Goal: Information Seeking & Learning: Learn about a topic

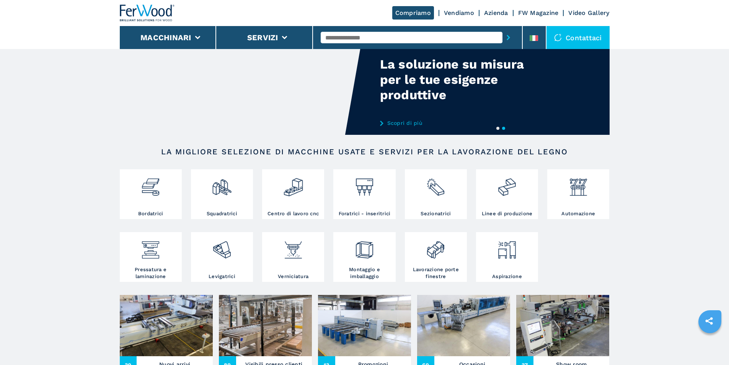
click at [293, 271] on div at bounding box center [293, 253] width 58 height 39
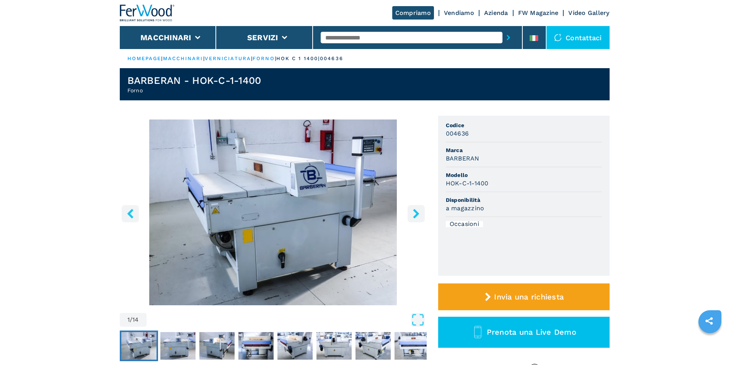
click at [412, 214] on icon "right-button" at bounding box center [416, 214] width 10 height 10
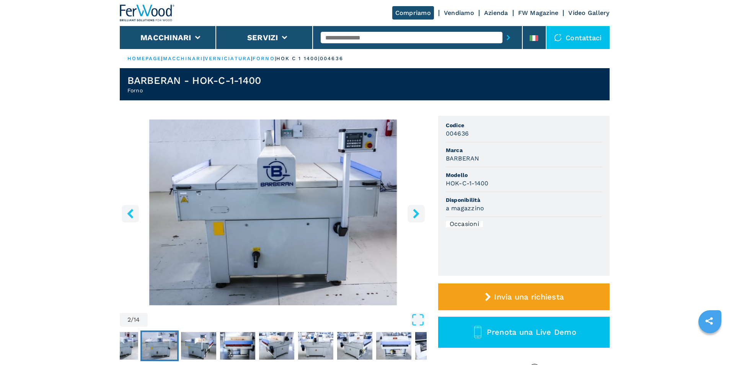
click at [412, 214] on icon "right-button" at bounding box center [416, 214] width 10 height 10
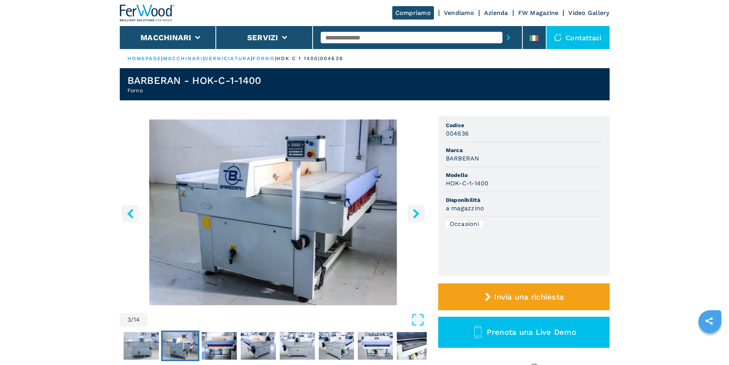
click at [412, 214] on icon "right-button" at bounding box center [416, 214] width 10 height 10
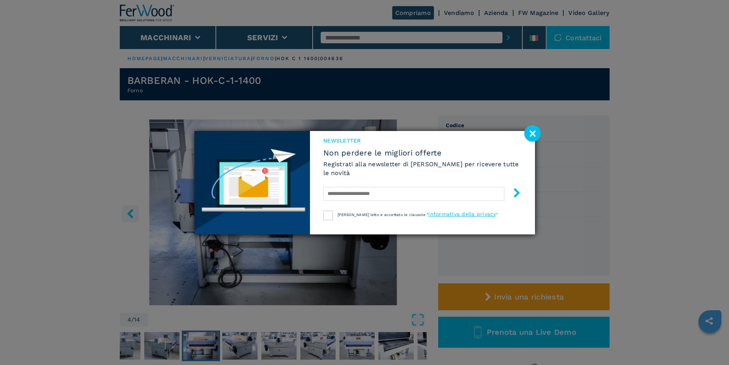
click at [533, 134] on image at bounding box center [532, 133] width 16 height 16
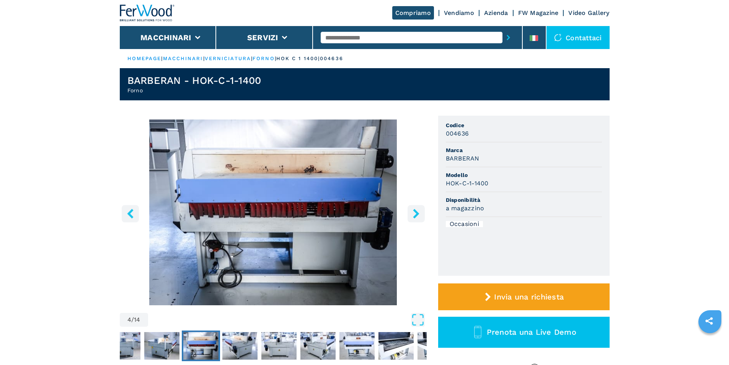
click at [416, 217] on icon "right-button" at bounding box center [416, 214] width 10 height 10
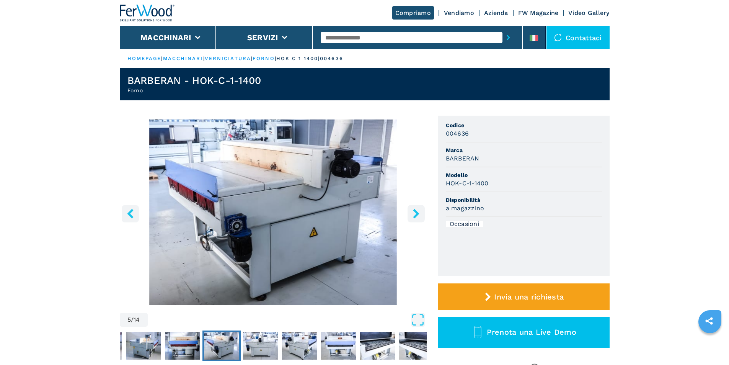
click at [306, 245] on img "Go to Slide 5" at bounding box center [273, 212] width 307 height 186
click at [306, 245] on div "5 / 14" at bounding box center [273, 223] width 307 height 209
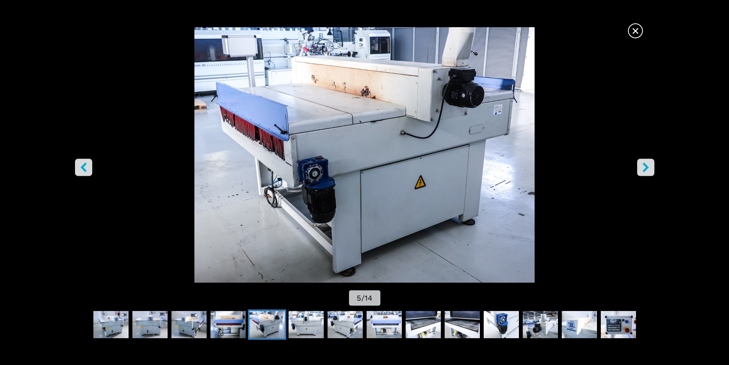
click at [452, 226] on img "Go to Slide 5" at bounding box center [364, 154] width 656 height 255
click at [83, 165] on icon "left-button" at bounding box center [83, 167] width 6 height 10
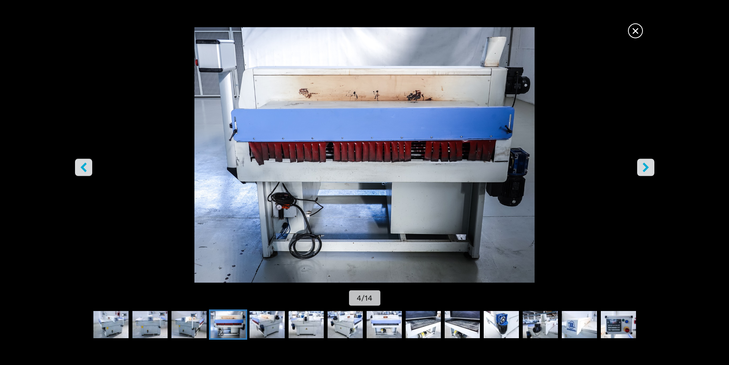
click at [643, 167] on icon "right-button" at bounding box center [646, 167] width 10 height 10
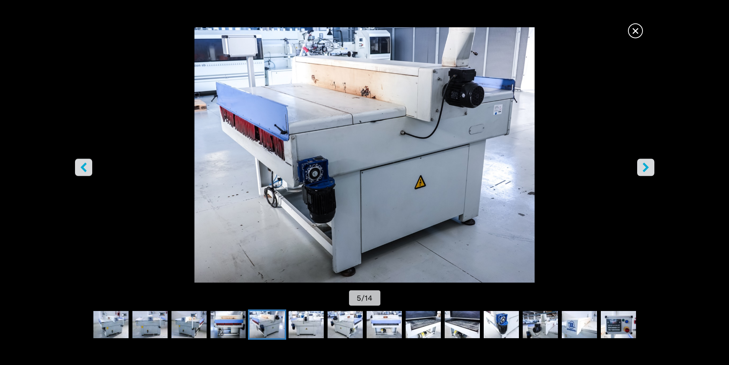
click at [644, 169] on icon "right-button" at bounding box center [646, 167] width 10 height 10
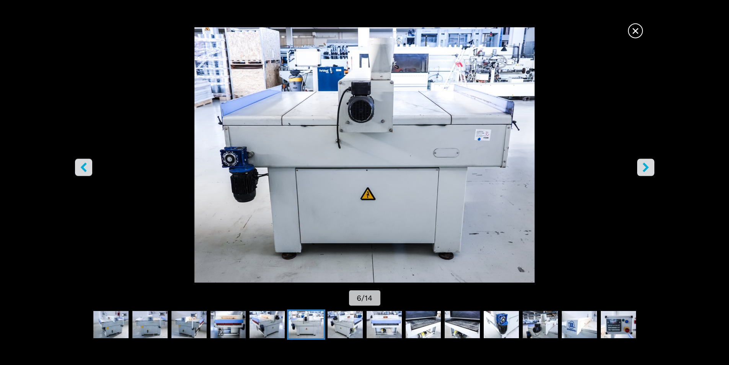
click at [644, 169] on icon "right-button" at bounding box center [646, 167] width 10 height 10
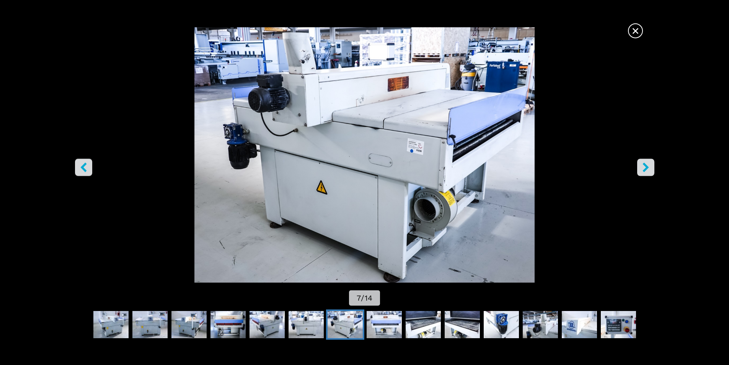
click at [644, 169] on icon "right-button" at bounding box center [646, 167] width 10 height 10
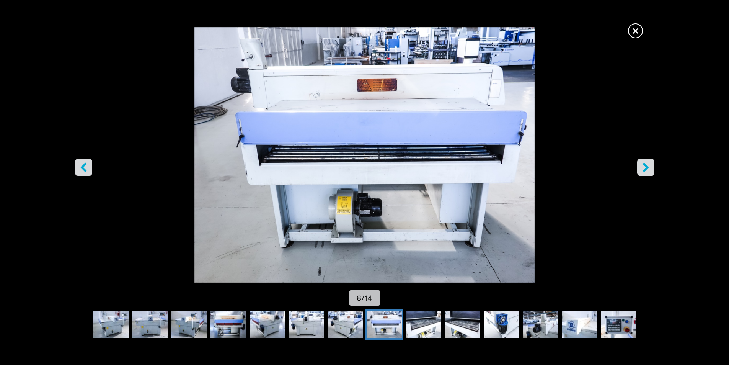
click at [644, 169] on icon "right-button" at bounding box center [646, 167] width 10 height 10
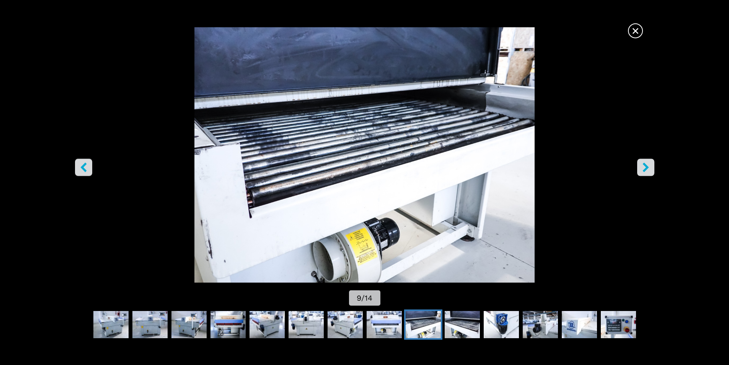
click at [644, 169] on icon "right-button" at bounding box center [646, 167] width 10 height 10
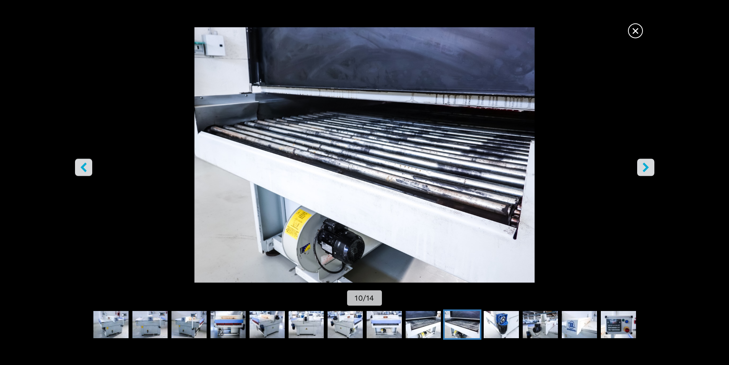
click at [644, 169] on icon "right-button" at bounding box center [646, 167] width 10 height 10
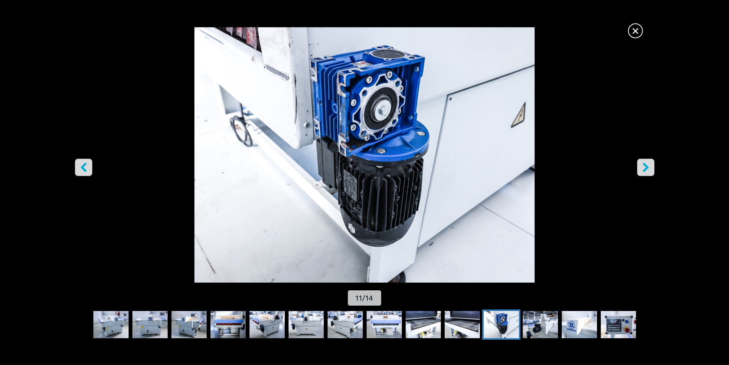
click at [644, 169] on icon "right-button" at bounding box center [646, 167] width 10 height 10
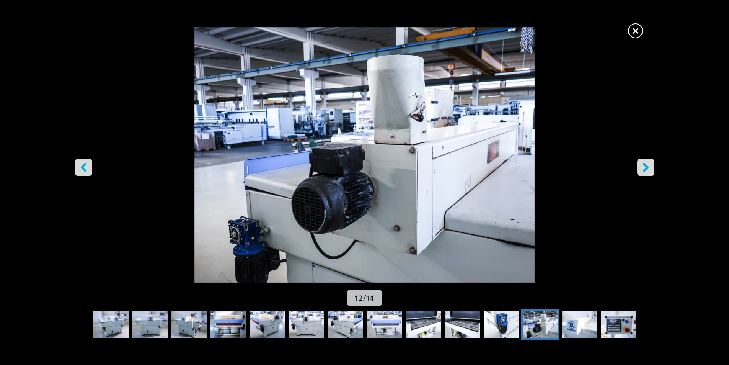
click at [644, 169] on icon "right-button" at bounding box center [646, 167] width 10 height 10
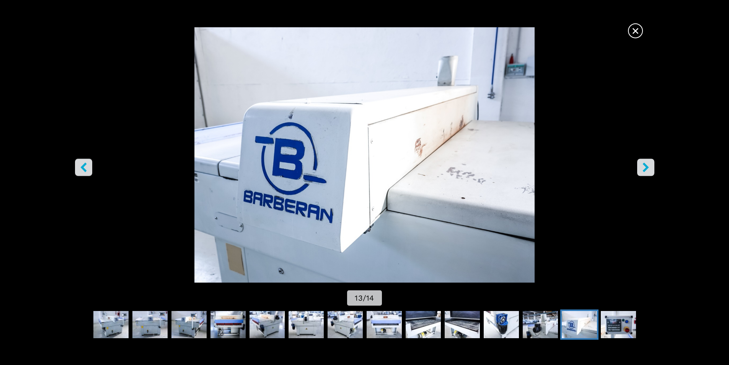
click at [644, 169] on icon "right-button" at bounding box center [646, 167] width 10 height 10
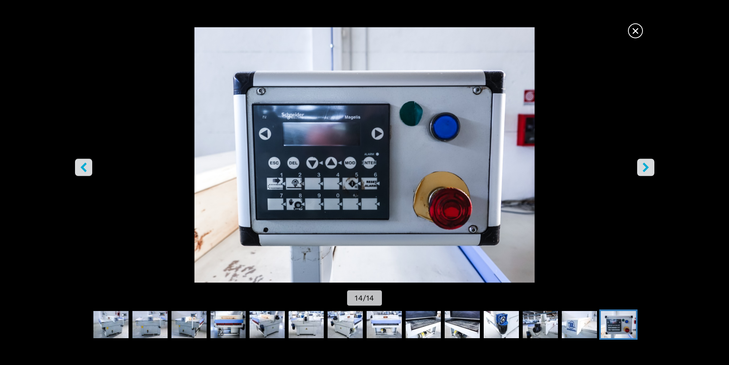
click at [644, 169] on icon "right-button" at bounding box center [646, 167] width 10 height 10
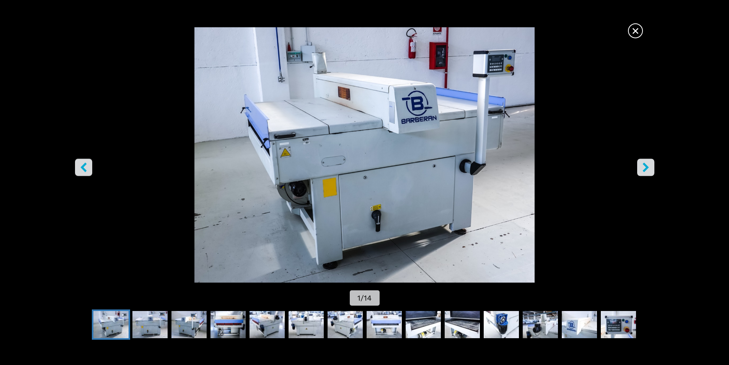
click at [629, 25] on span "×" at bounding box center [635, 29] width 13 height 13
